Goal: Information Seeking & Learning: Learn about a topic

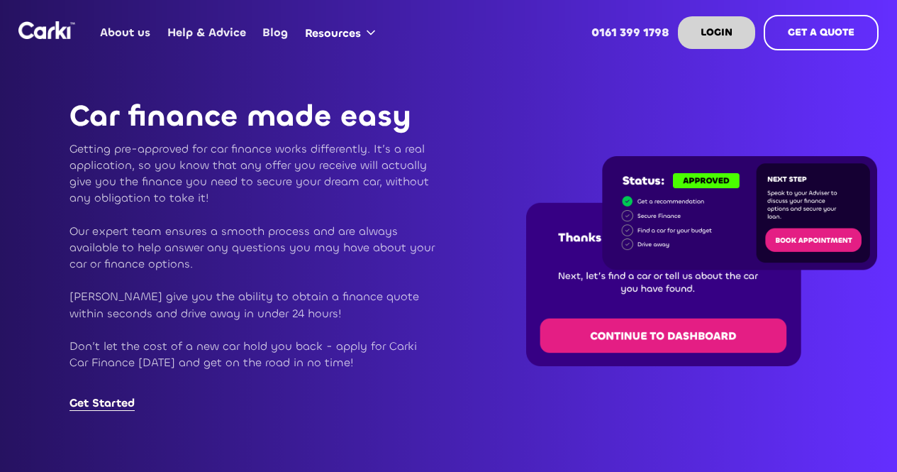
scroll to position [1110, 0]
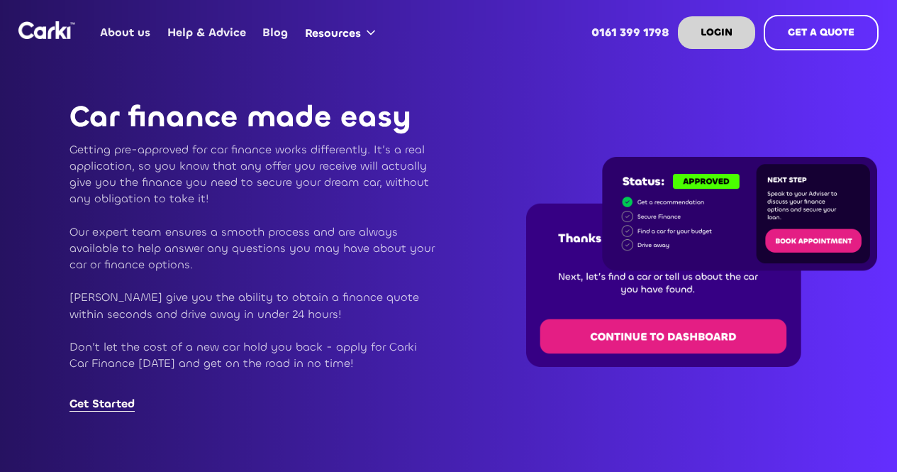
click at [135, 39] on link "About us" at bounding box center [125, 32] width 67 height 55
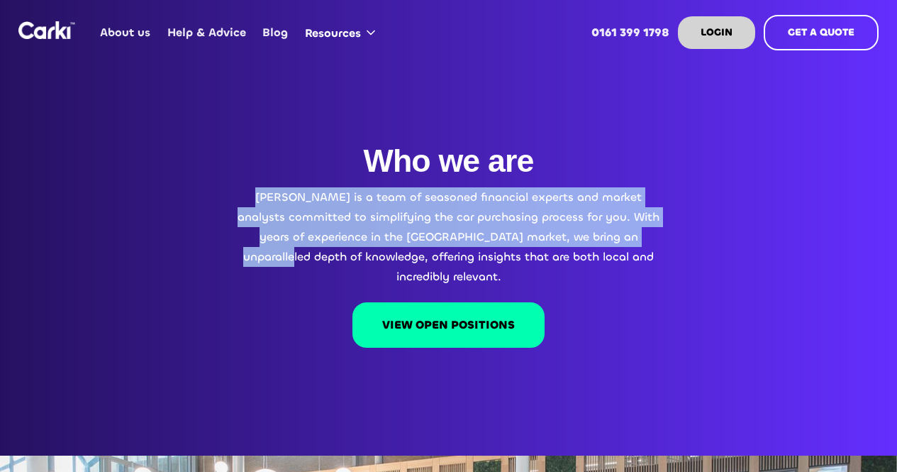
drag, startPoint x: 265, startPoint y: 195, endPoint x: 671, endPoint y: 235, distance: 408.4
click at [671, 235] on div "Who we are Carki is a team of seasoned financial experts and market analysts co…" at bounding box center [448, 298] width 897 height 313
